Goal: Task Accomplishment & Management: Complete application form

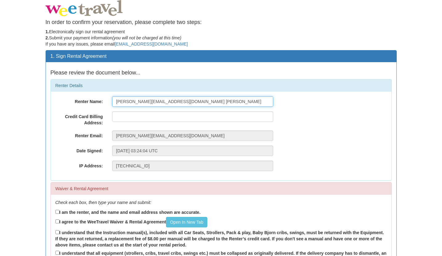
drag, startPoint x: 186, startPoint y: 102, endPoint x: 97, endPoint y: 100, distance: 89.3
click at [97, 100] on div "Renter Name: [PERSON_NAME][EMAIL_ADDRESS][DOMAIN_NAME] [PERSON_NAME]" at bounding box center [221, 101] width 341 height 10
type input "[PERSON_NAME] Bali"
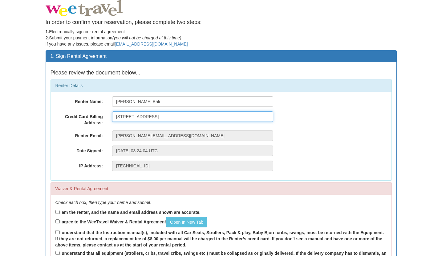
type input "[STREET_ADDRESS]"
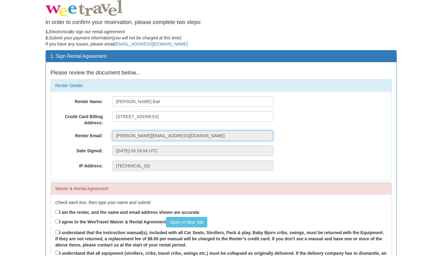
drag, startPoint x: 184, startPoint y: 136, endPoint x: 63, endPoint y: 139, distance: 121.4
click at [63, 139] on div "Renter Email: [PERSON_NAME][EMAIL_ADDRESS][DOMAIN_NAME]" at bounding box center [221, 136] width 341 height 10
drag, startPoint x: 182, startPoint y: 136, endPoint x: 109, endPoint y: 134, distance: 73.3
click at [109, 134] on div "[PERSON_NAME][EMAIL_ADDRESS][DOMAIN_NAME]" at bounding box center [192, 136] width 170 height 10
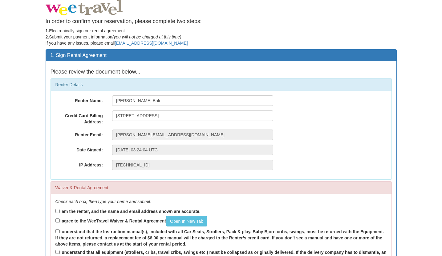
scroll to position [1, 0]
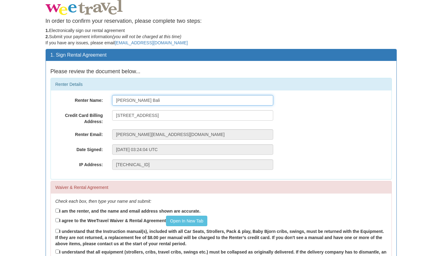
drag, startPoint x: 146, startPoint y: 101, endPoint x: 94, endPoint y: 98, distance: 52.7
click at [94, 98] on div "Renter Name: [PERSON_NAME] Bali" at bounding box center [221, 100] width 341 height 10
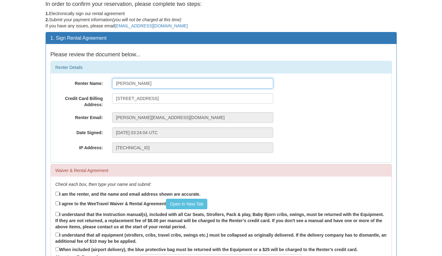
scroll to position [81, 0]
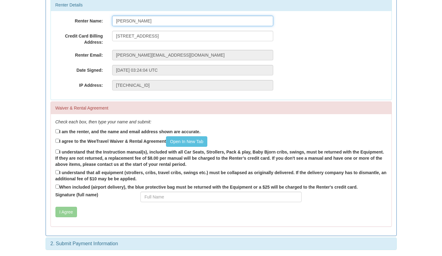
type input "[PERSON_NAME]"
click at [57, 132] on input "I am the renter, and the name and email address shown are accurate." at bounding box center [57, 131] width 4 height 4
checkbox input "true"
click at [59, 141] on input "I agree to the WeeTravel Waiver & Rental Agreement Open In [GEOGRAPHIC_DATA]" at bounding box center [57, 141] width 4 height 4
checkbox input "true"
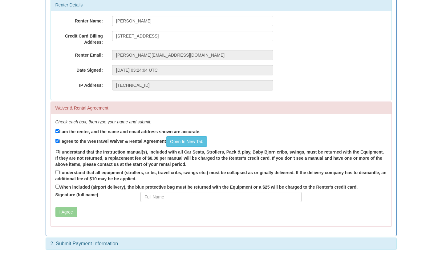
click at [58, 152] on input "I understand that the Instruction manual(s), included with all Car Seats, Strol…" at bounding box center [57, 152] width 4 height 4
checkbox input "true"
click at [60, 172] on label "I understand that all equipment (strollers, cribs, travel cribs, swings etc.) m…" at bounding box center [220, 175] width 331 height 13
click at [59, 172] on input "I understand that all equipment (strollers, cribs, travel cribs, swings etc.) m…" at bounding box center [57, 172] width 4 height 4
checkbox input "true"
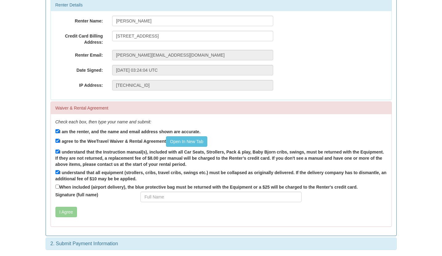
click at [111, 206] on div "Check each box, then type your name and submit: I am the renter, and the name a…" at bounding box center [221, 170] width 341 height 112
click at [64, 188] on label "When included (airport delivery), the blue protective bag must be returned with…" at bounding box center [206, 187] width 302 height 7
click at [59, 188] on input "When included (airport delivery), the blue protective bag must be returned with…" at bounding box center [57, 187] width 4 height 4
checkbox input "true"
click at [148, 196] on input "Signature (full name)" at bounding box center [220, 197] width 161 height 10
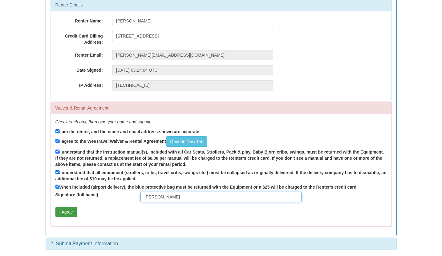
type input "[PERSON_NAME]"
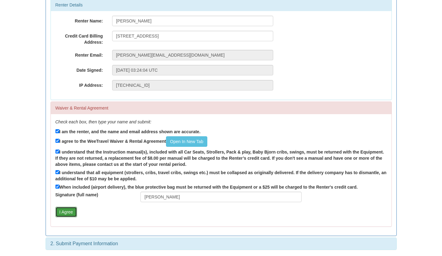
click at [75, 212] on button "I Agree" at bounding box center [66, 212] width 22 height 10
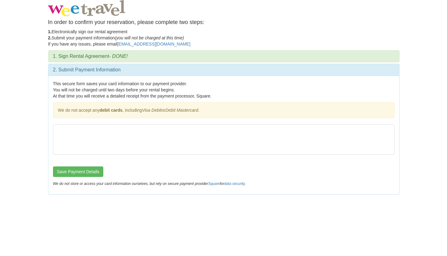
scroll to position [0, 0]
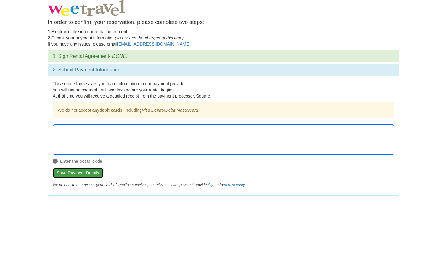
click at [97, 173] on button "Save Payment Details" at bounding box center [78, 173] width 51 height 10
